Goal: Information Seeking & Learning: Compare options

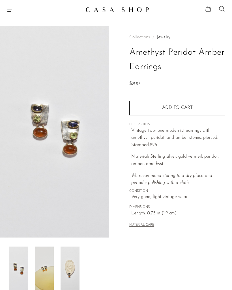
click at [51, 279] on img at bounding box center [44, 269] width 19 height 45
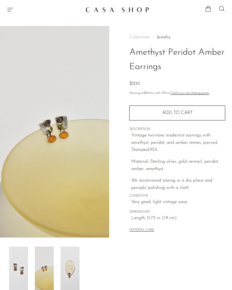
click at [75, 273] on img at bounding box center [69, 269] width 19 height 45
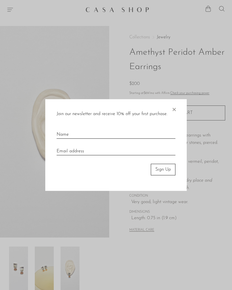
click at [176, 108] on span "×" at bounding box center [174, 108] width 6 height 18
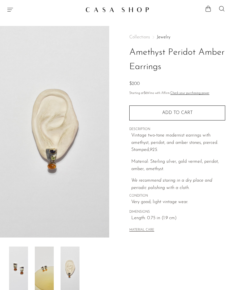
click at [165, 35] on link "Jewelry" at bounding box center [163, 37] width 14 height 5
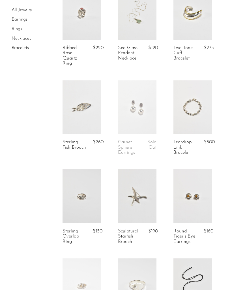
scroll to position [327, 0]
click at [138, 111] on link at bounding box center [137, 107] width 38 height 54
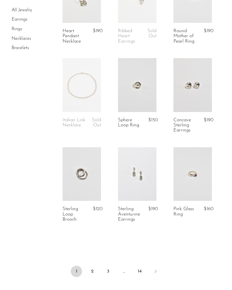
scroll to position [884, 0]
click at [140, 180] on link at bounding box center [137, 174] width 38 height 54
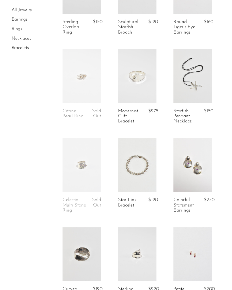
scroll to position [535, 0]
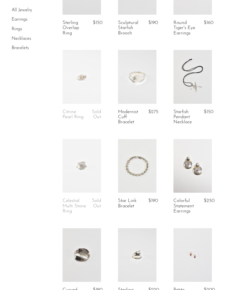
click at [24, 21] on link "Earrings" at bounding box center [20, 20] width 16 height 5
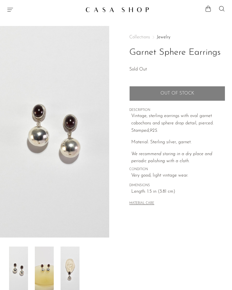
click at [74, 275] on img at bounding box center [69, 269] width 19 height 45
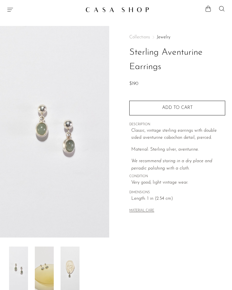
click at [79, 273] on img at bounding box center [69, 269] width 19 height 45
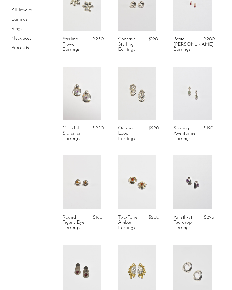
scroll to position [62, 0]
click at [196, 192] on link at bounding box center [192, 182] width 38 height 54
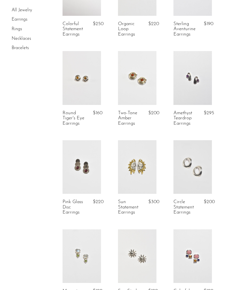
scroll to position [167, 0]
click at [140, 177] on link at bounding box center [137, 167] width 38 height 54
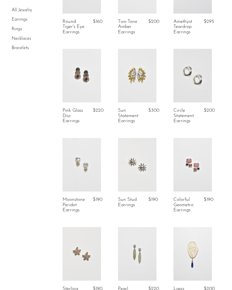
scroll to position [258, 0]
click at [186, 169] on link at bounding box center [192, 165] width 38 height 54
click at [82, 176] on link at bounding box center [81, 165] width 38 height 54
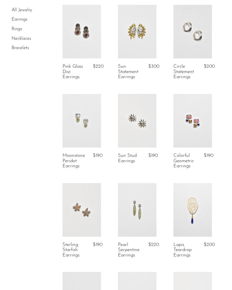
scroll to position [293, 0]
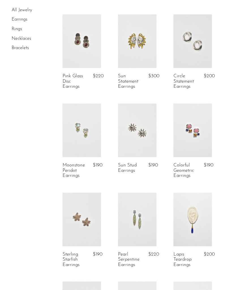
click at [80, 142] on link at bounding box center [81, 131] width 38 height 54
click at [146, 228] on link at bounding box center [137, 220] width 38 height 54
click at [194, 225] on link at bounding box center [192, 220] width 38 height 54
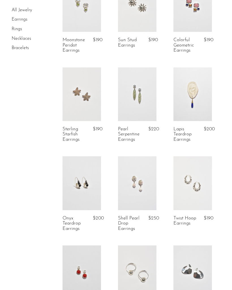
scroll to position [419, 0]
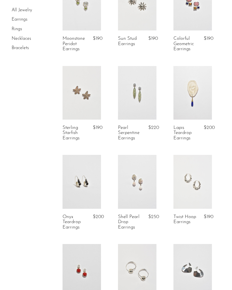
click at [136, 194] on link at bounding box center [137, 182] width 38 height 54
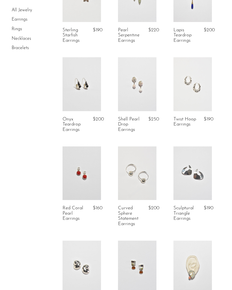
scroll to position [517, 0]
click at [142, 181] on link at bounding box center [137, 174] width 38 height 54
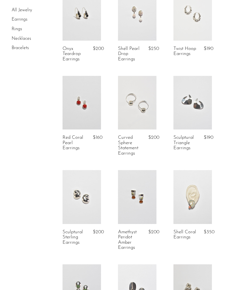
scroll to position [588, 0]
click at [137, 205] on link at bounding box center [137, 197] width 38 height 54
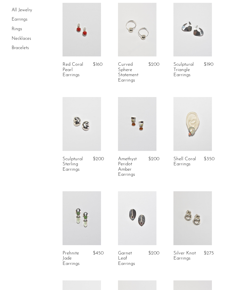
scroll to position [661, 0]
click at [194, 126] on link at bounding box center [192, 124] width 38 height 54
click at [87, 223] on link at bounding box center [81, 218] width 38 height 54
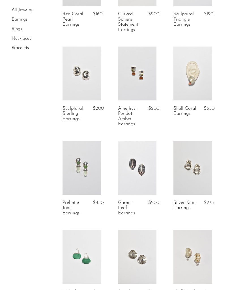
scroll to position [714, 0]
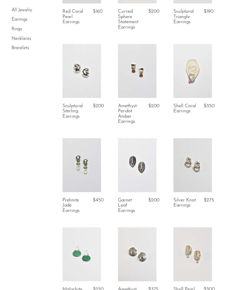
click at [139, 167] on link at bounding box center [137, 165] width 38 height 54
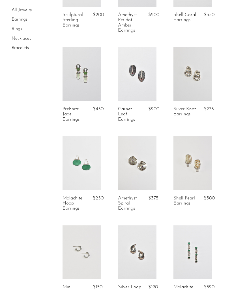
scroll to position [812, 0]
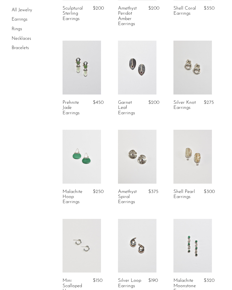
click at [195, 154] on link at bounding box center [192, 157] width 38 height 54
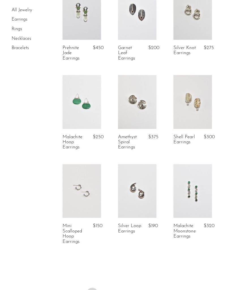
scroll to position [869, 0]
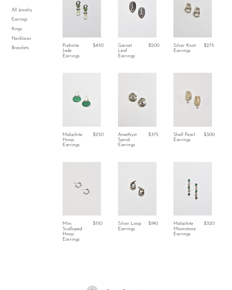
click at [195, 194] on link at bounding box center [192, 189] width 38 height 54
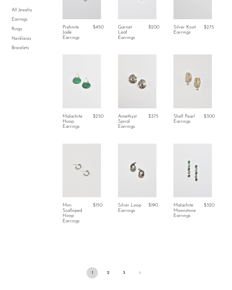
scroll to position [910, 0]
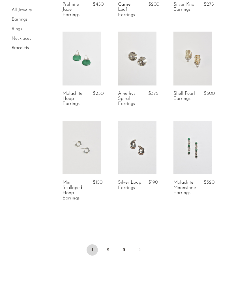
click at [111, 248] on link "2" at bounding box center [107, 250] width 11 height 11
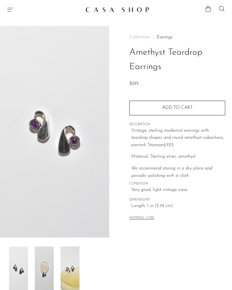
click at [74, 279] on img at bounding box center [69, 269] width 19 height 45
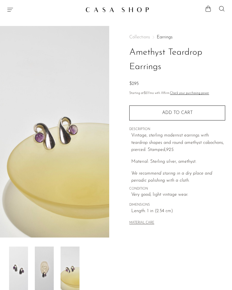
click at [47, 276] on img at bounding box center [44, 269] width 19 height 45
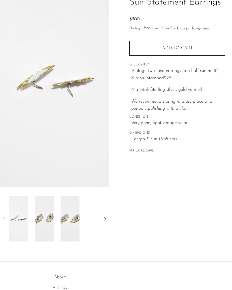
scroll to position [50, 0]
click at [3, 221] on icon at bounding box center [4, 219] width 7 height 7
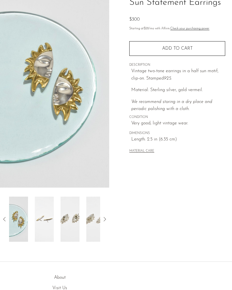
click at [23, 226] on img at bounding box center [18, 219] width 19 height 45
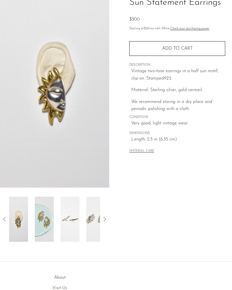
click at [21, 233] on img at bounding box center [18, 219] width 19 height 45
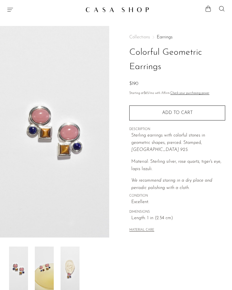
click at [69, 272] on img at bounding box center [69, 269] width 19 height 45
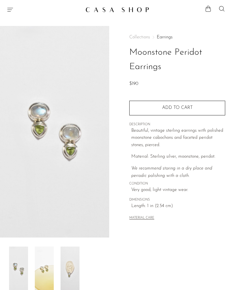
click at [72, 273] on img at bounding box center [69, 269] width 19 height 45
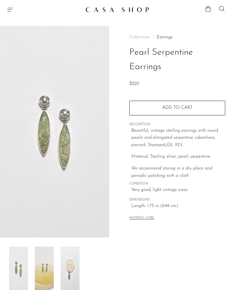
click at [75, 275] on img at bounding box center [69, 269] width 19 height 45
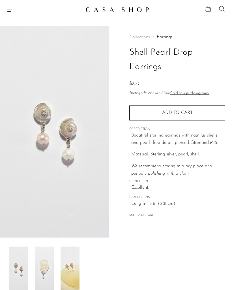
click at [49, 273] on img at bounding box center [44, 269] width 19 height 45
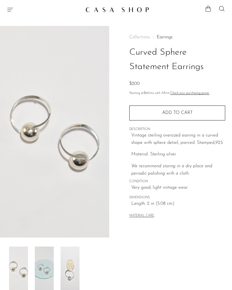
click at [72, 275] on img at bounding box center [69, 269] width 19 height 45
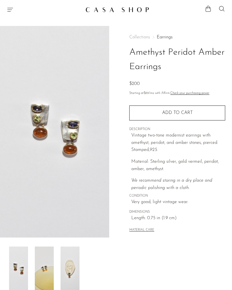
click at [71, 279] on img at bounding box center [69, 269] width 19 height 45
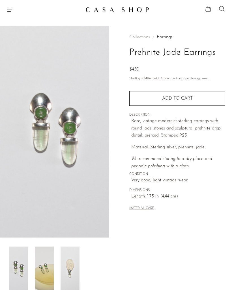
click at [72, 274] on img at bounding box center [69, 269] width 19 height 45
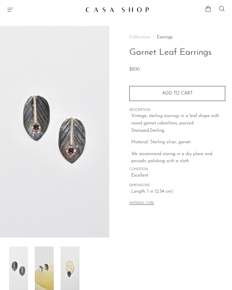
click at [73, 277] on img at bounding box center [69, 269] width 19 height 45
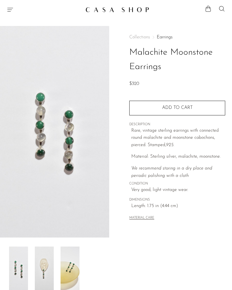
click at [47, 281] on img at bounding box center [44, 269] width 19 height 45
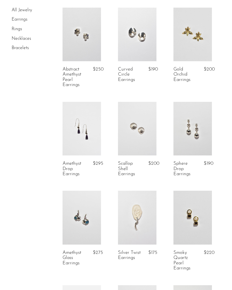
scroll to position [121, 0]
click at [192, 143] on link at bounding box center [192, 129] width 38 height 54
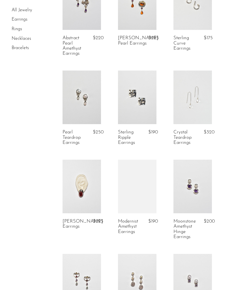
scroll to position [431, 0]
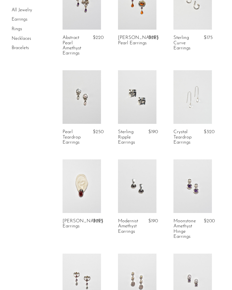
click at [91, 197] on link at bounding box center [81, 187] width 38 height 54
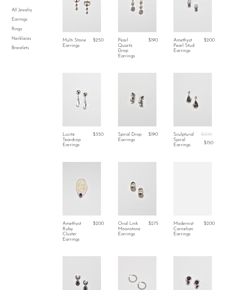
scroll to position [706, 0]
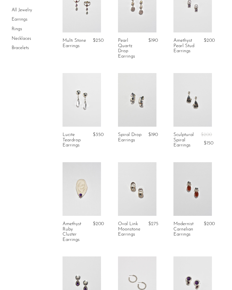
click at [189, 184] on link at bounding box center [192, 189] width 38 height 54
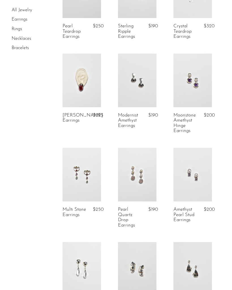
scroll to position [536, 0]
click at [140, 184] on link at bounding box center [137, 175] width 38 height 54
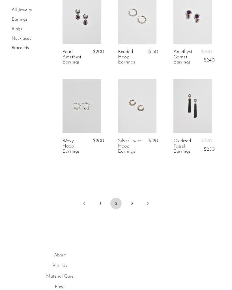
scroll to position [973, 0]
click at [133, 201] on link "3" at bounding box center [131, 203] width 11 height 11
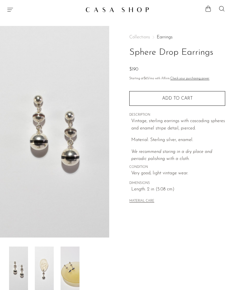
click at [48, 273] on img at bounding box center [44, 269] width 19 height 45
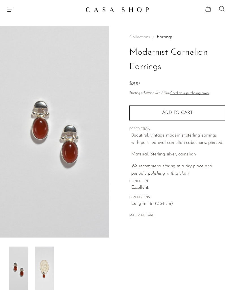
click at [47, 275] on img at bounding box center [44, 269] width 19 height 45
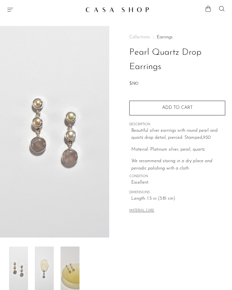
click at [49, 270] on img at bounding box center [44, 269] width 19 height 45
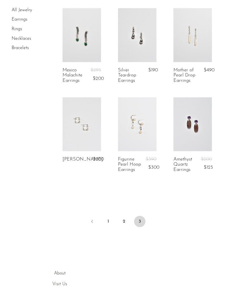
scroll to position [305, 0]
click at [200, 132] on link at bounding box center [192, 124] width 38 height 54
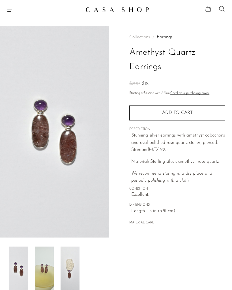
click at [72, 273] on img at bounding box center [69, 269] width 19 height 45
